Goal: Communication & Community: Answer question/provide support

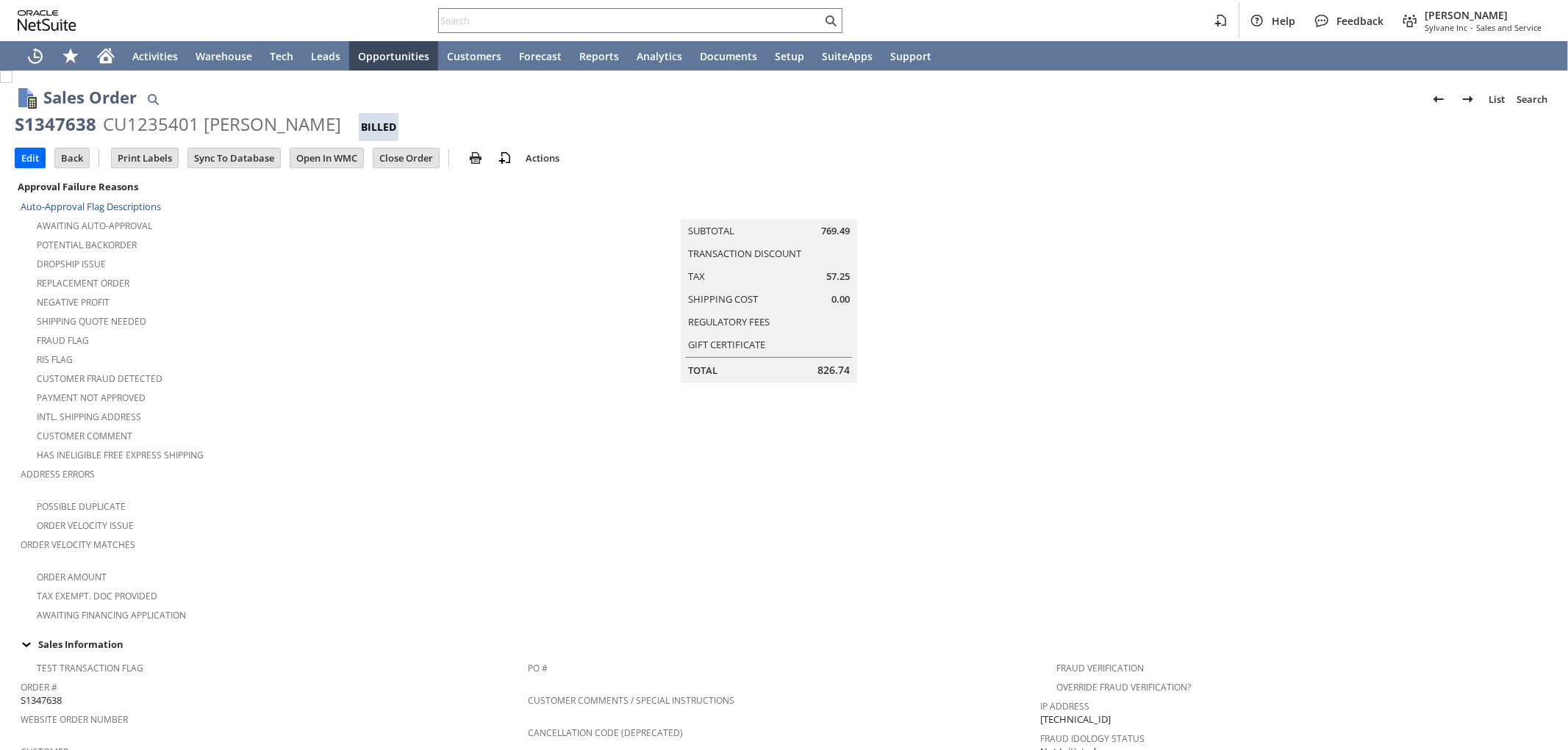
scroll to position [760, 0]
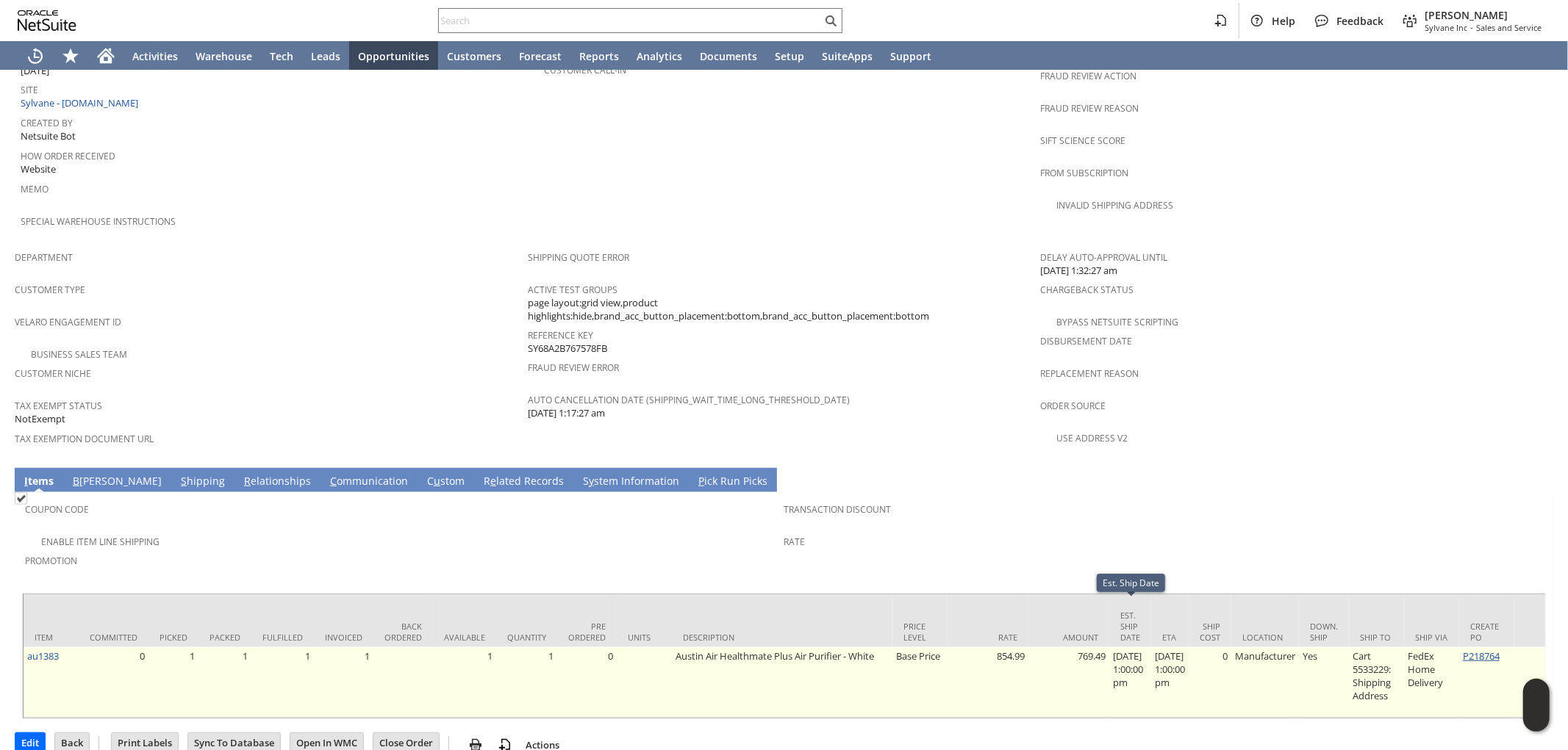
click at [1499, 650] on link "P218764" at bounding box center [1481, 656] width 37 height 13
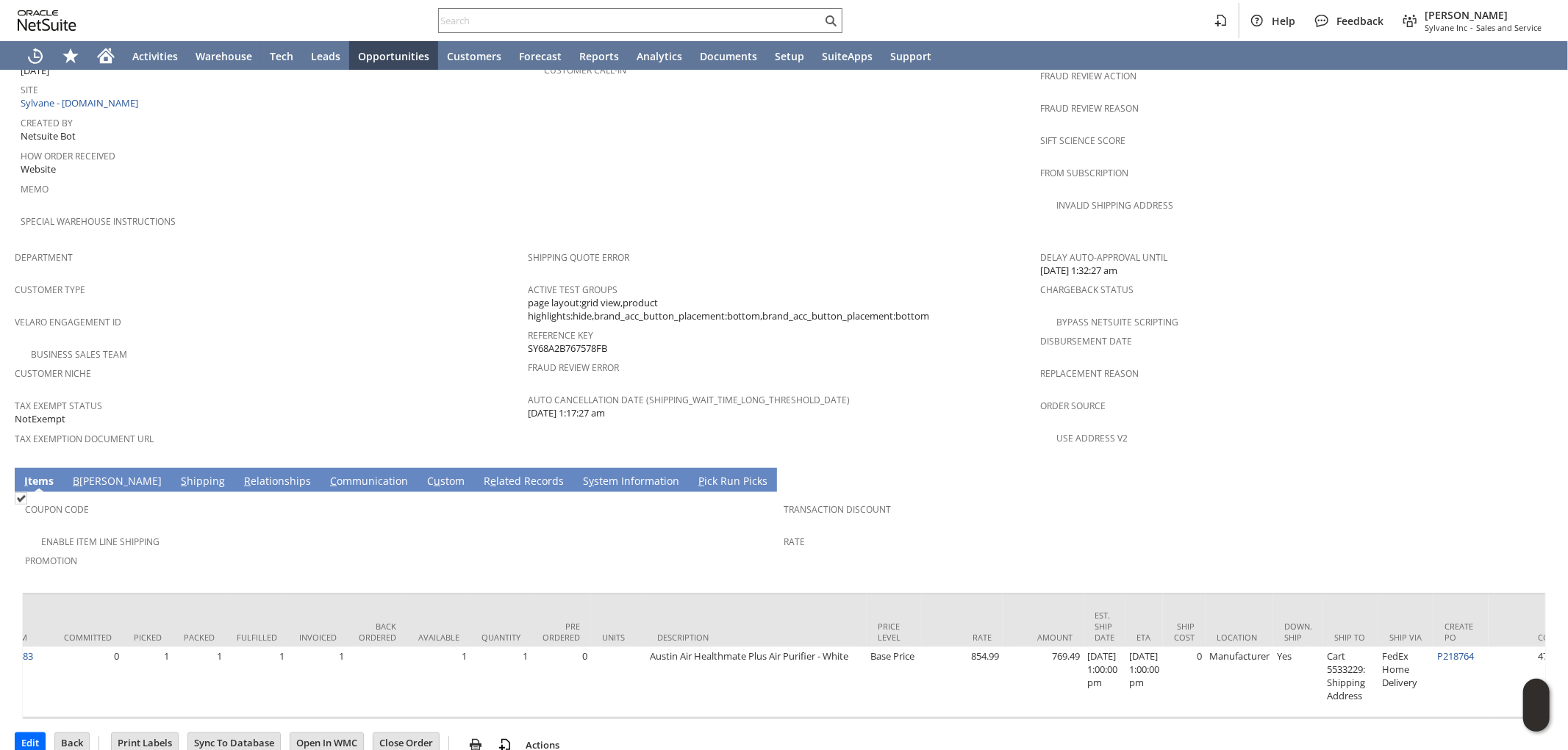
scroll to position [0, 0]
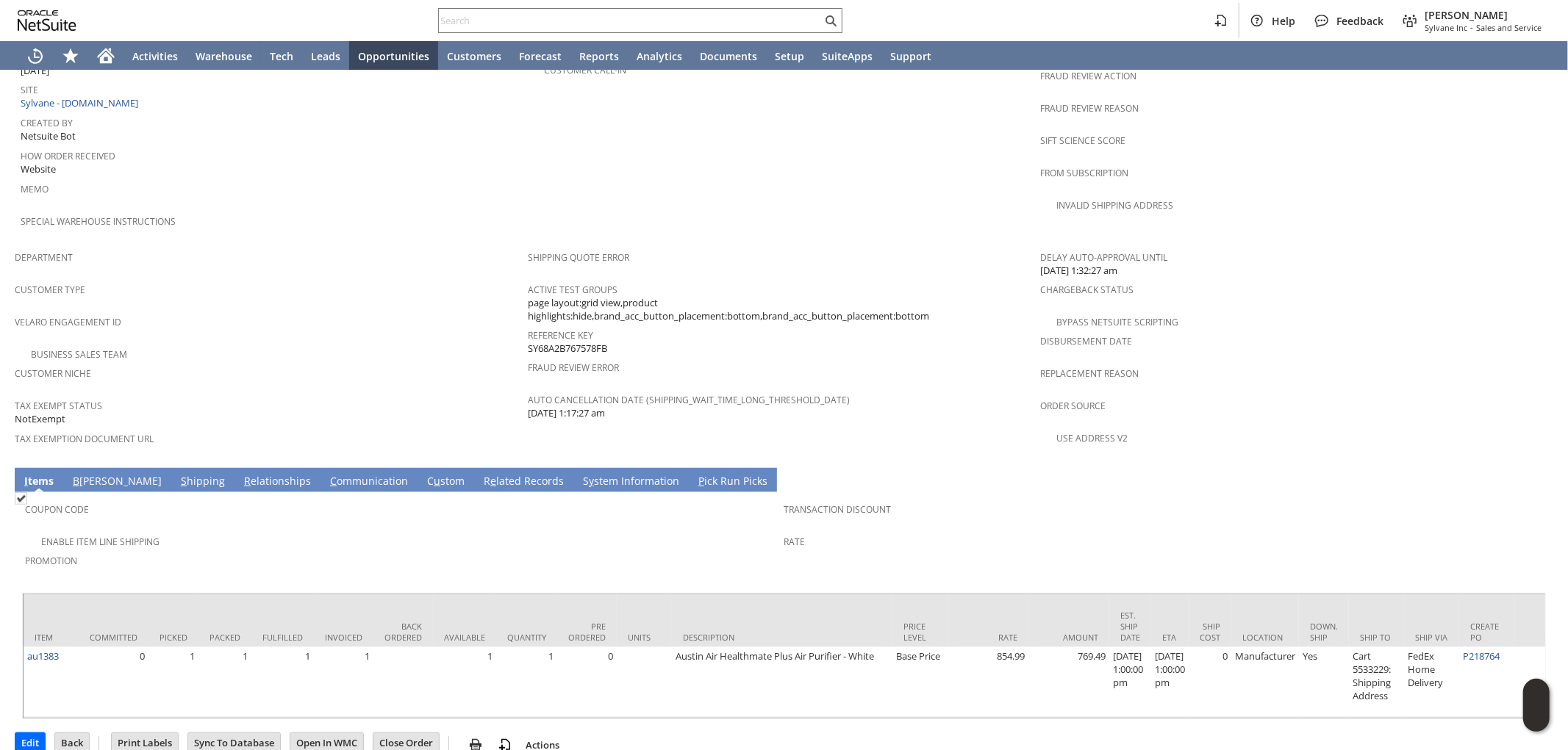
click at [326, 474] on link "C ommunication" at bounding box center [369, 482] width 85 height 16
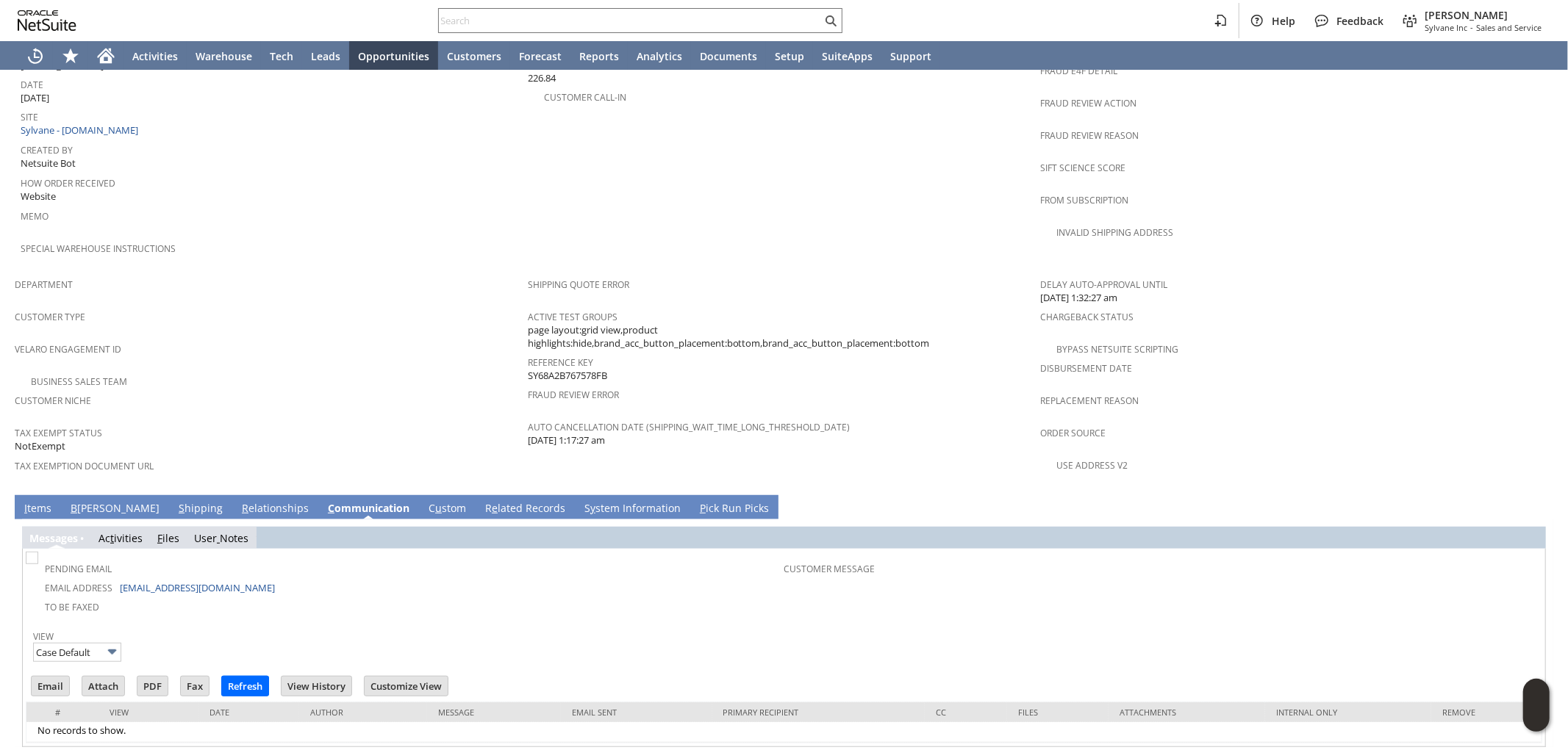
scroll to position [734, 0]
click at [49, 676] on input "Email" at bounding box center [51, 685] width 38 height 19
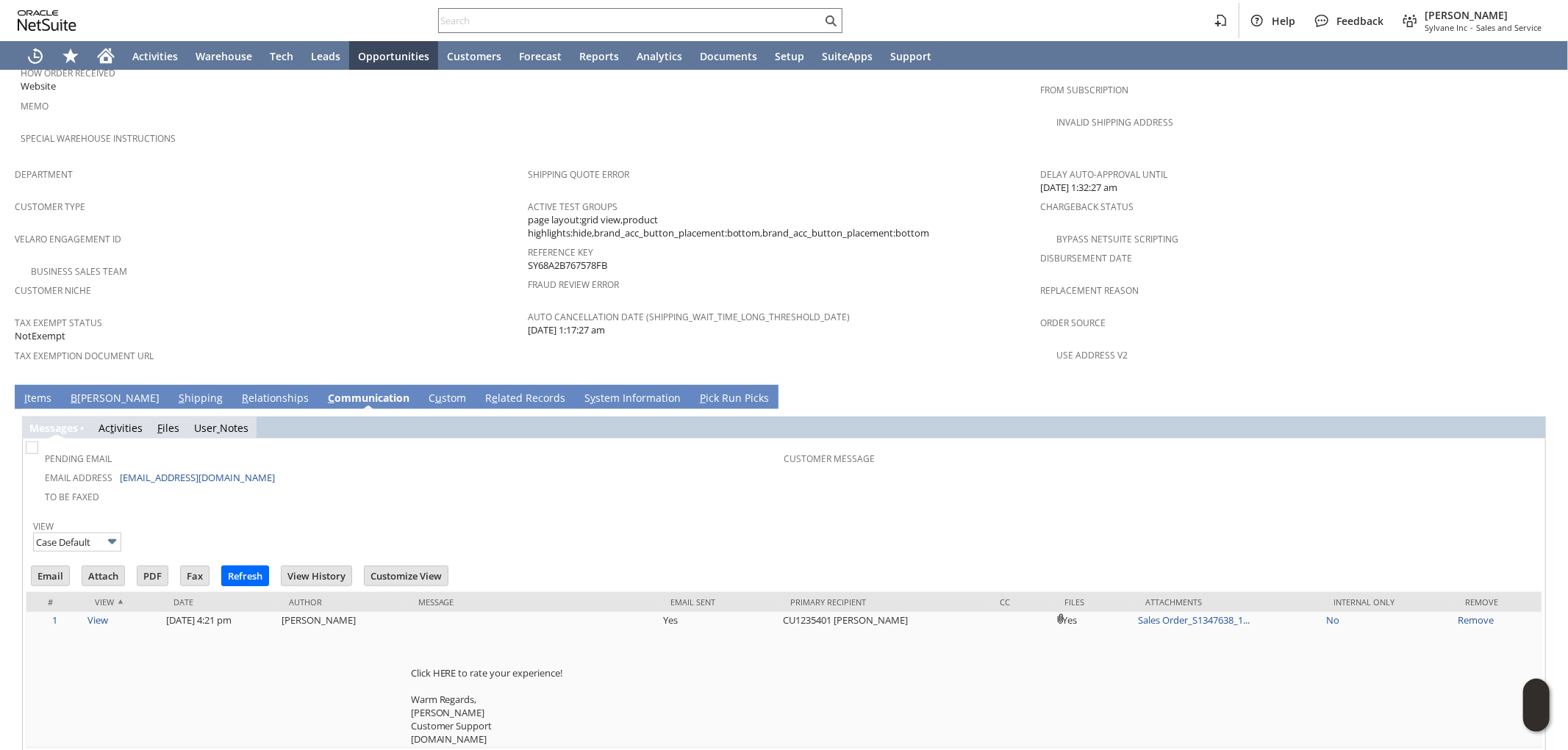
scroll to position [847, 0]
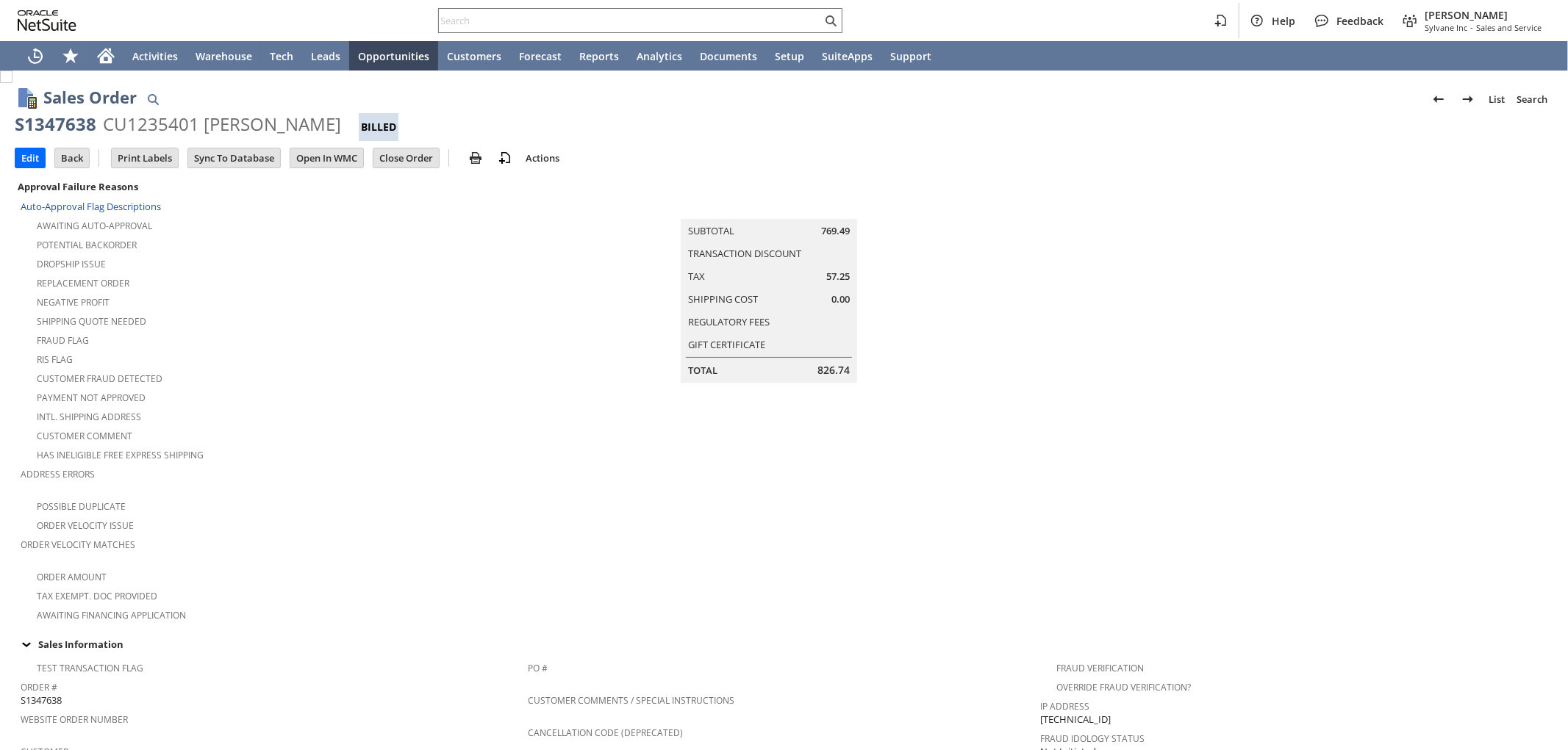
scroll to position [721, 0]
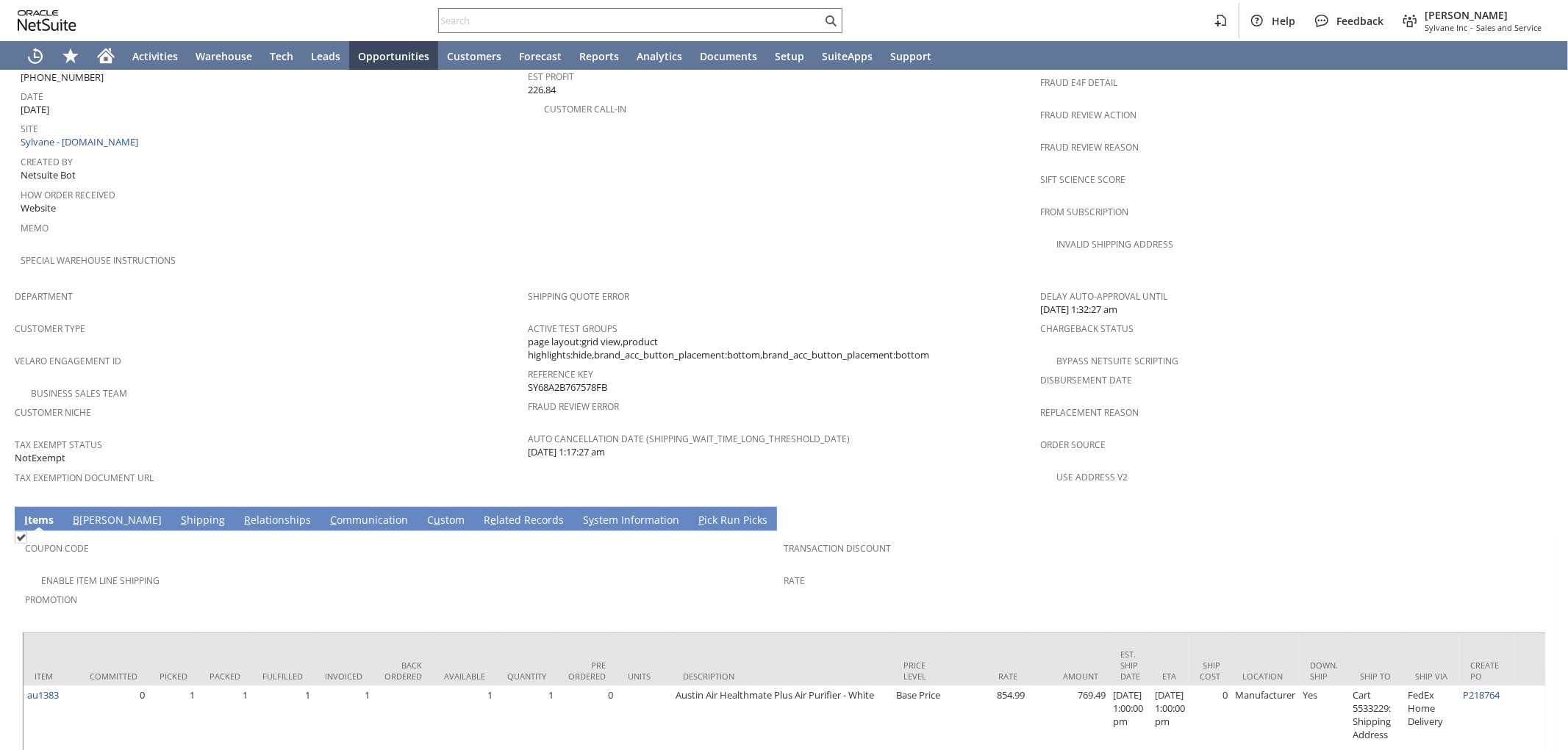
drag, startPoint x: 284, startPoint y: 467, endPoint x: 288, endPoint y: 480, distance: 13.6
click at [320, 507] on td "C ommunication" at bounding box center [369, 520] width 97 height 25
click at [326, 513] on link "C ommunication" at bounding box center [369, 521] width 85 height 16
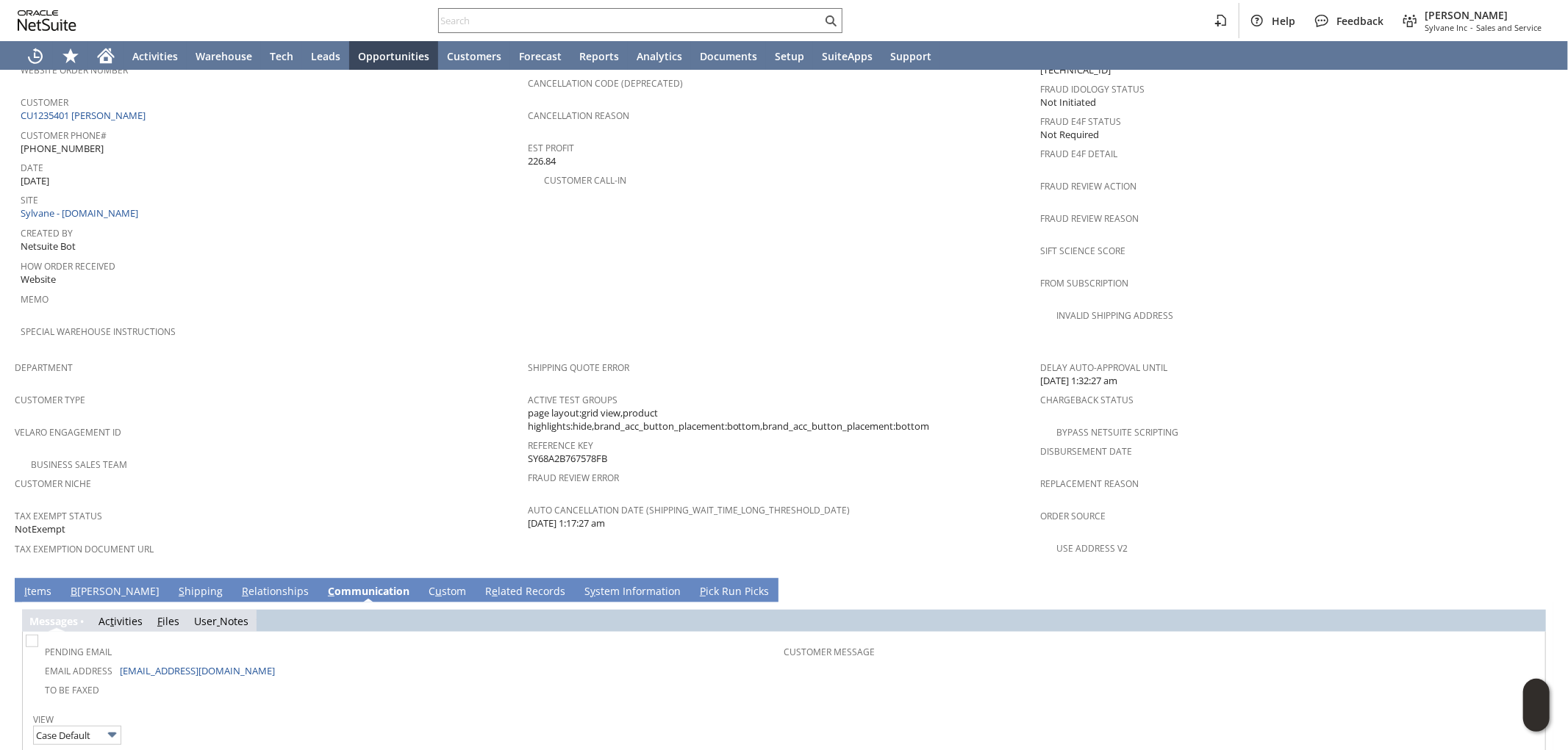
scroll to position [604, 0]
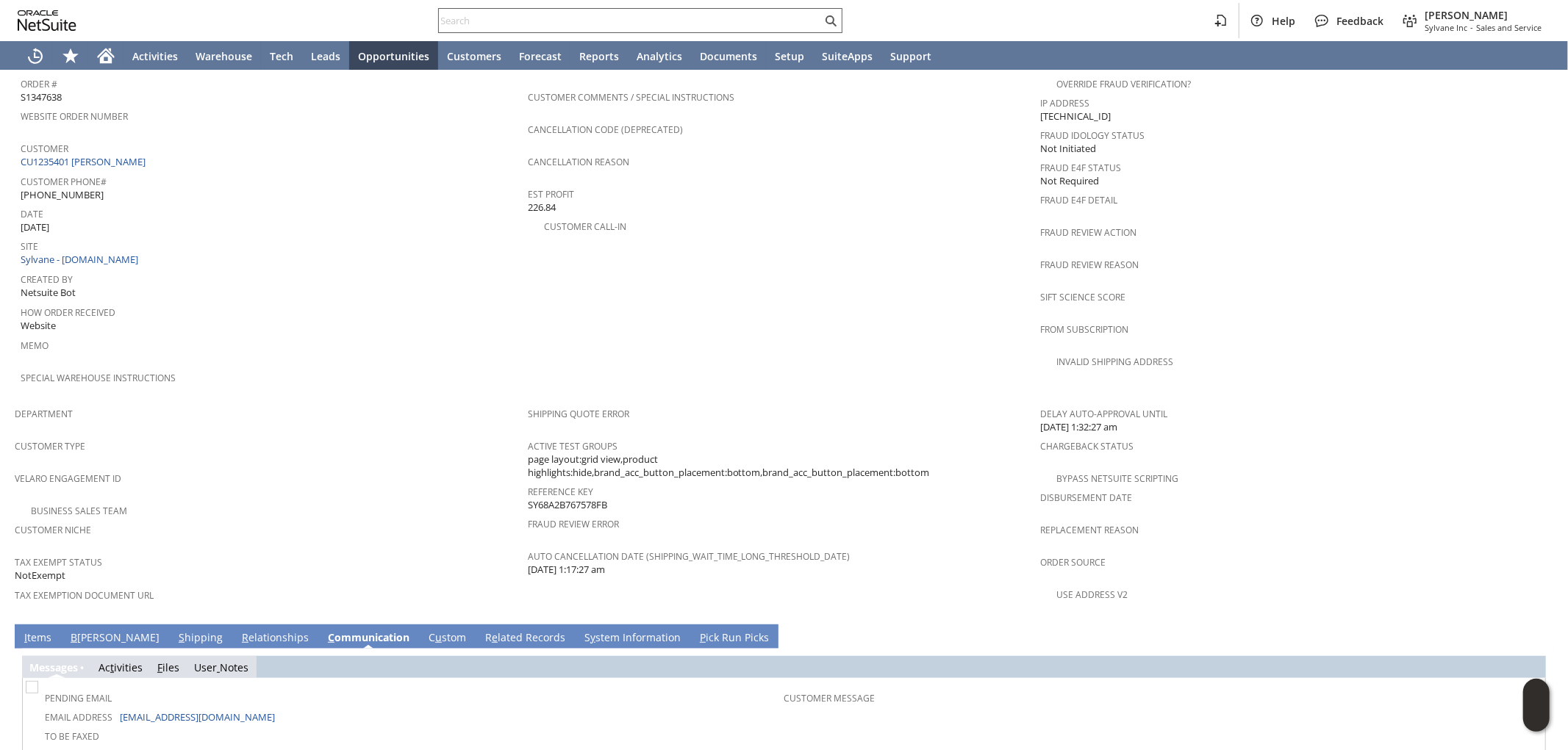
click at [699, 10] on div at bounding box center [640, 20] width 404 height 25
click at [699, 16] on input "text" at bounding box center [630, 20] width 383 height 18
click at [606, 19] on input "text" at bounding box center [630, 20] width 383 height 18
click at [525, 20] on input "text" at bounding box center [630, 20] width 383 height 18
paste input "4018354349"
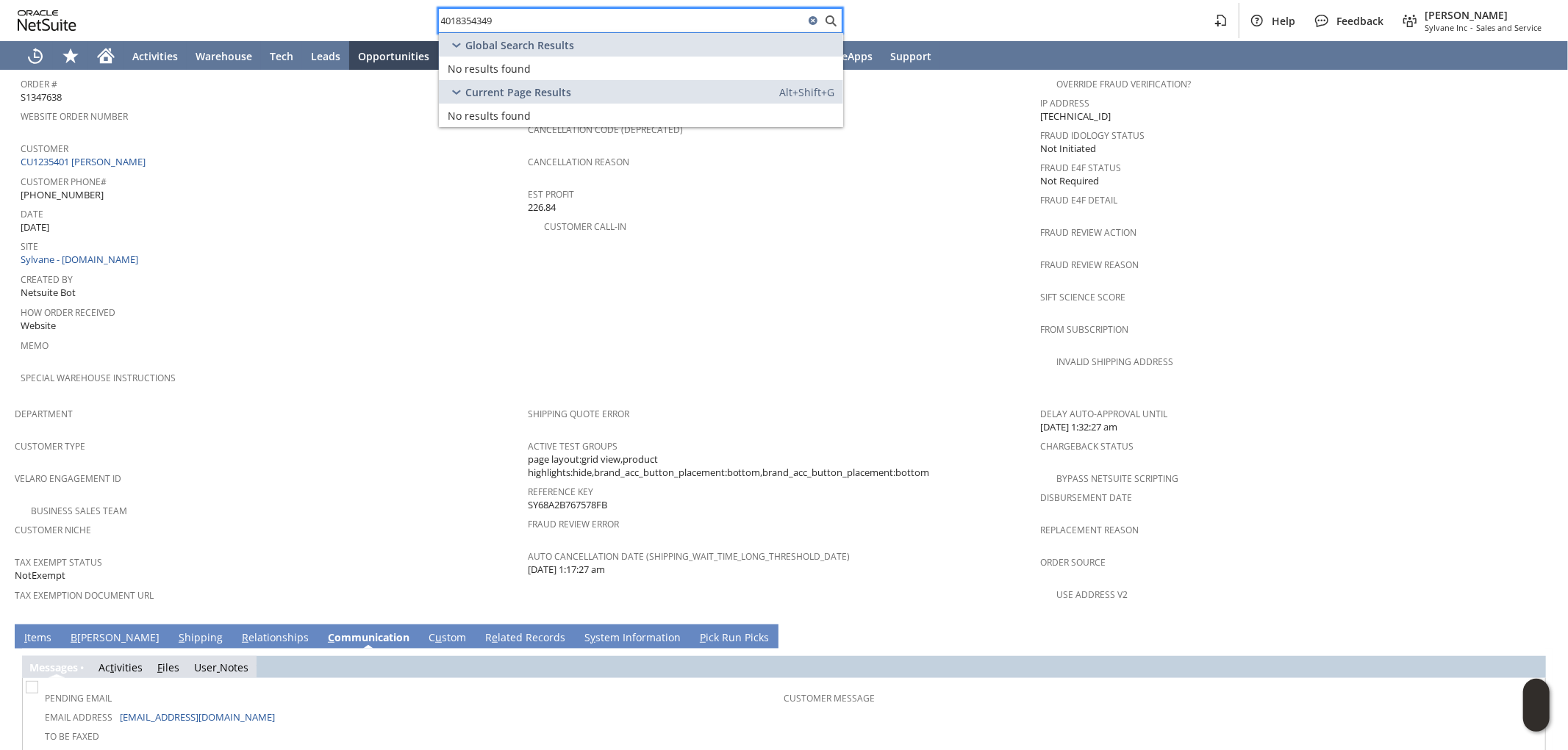
type input "4018354349"
